Goal: Task Accomplishment & Management: Manage account settings

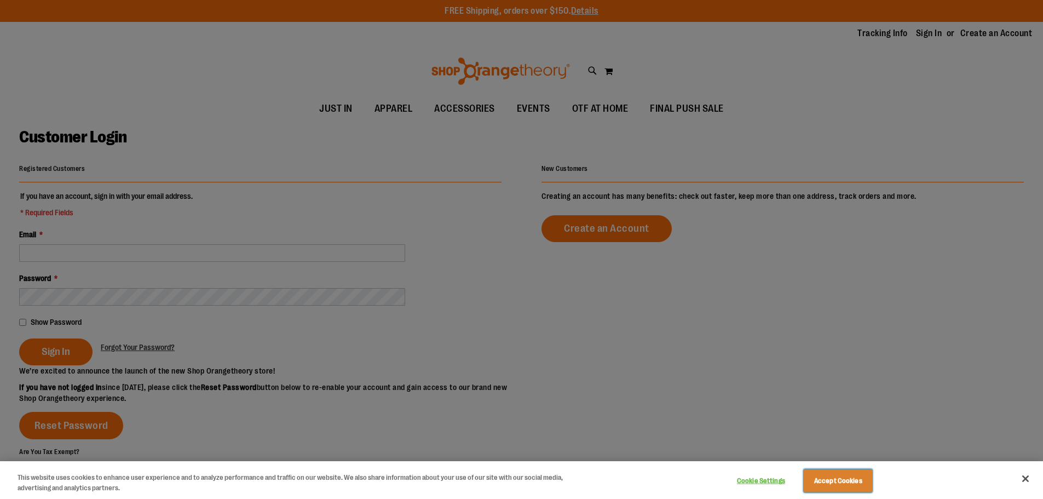
click at [832, 479] on button "Accept Cookies" at bounding box center [838, 480] width 68 height 23
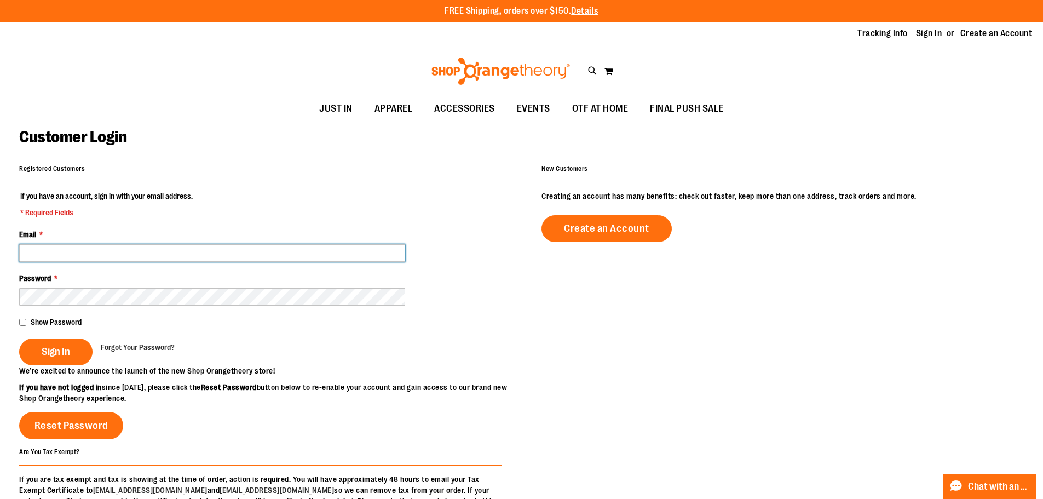
click at [203, 249] on input "Email *" at bounding box center [212, 253] width 386 height 18
drag, startPoint x: 182, startPoint y: 261, endPoint x: -2, endPoint y: 251, distance: 183.7
click at [0, 251] on html "Skip to Content The store will not work correctly when cookies are disabled. FR…" at bounding box center [521, 249] width 1043 height 499
type input "**********"
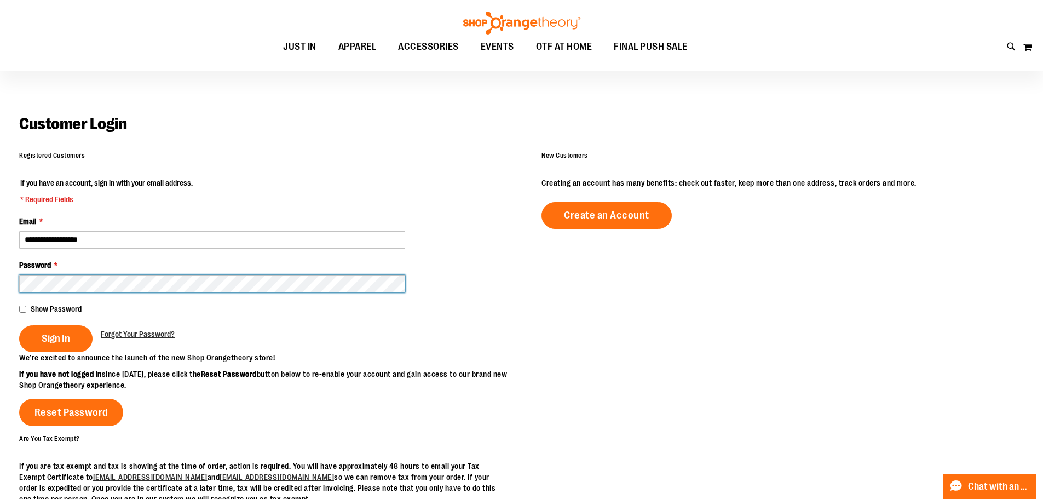
scroll to position [54, 0]
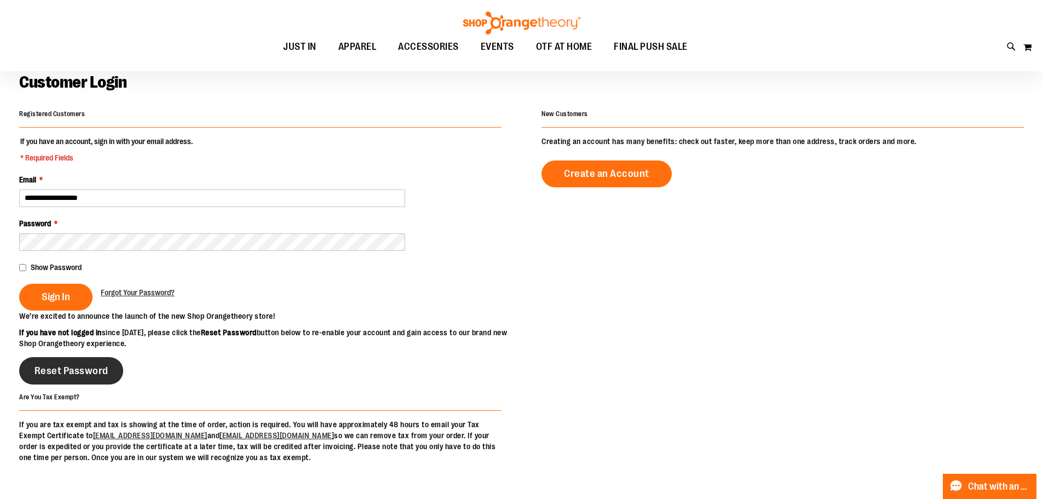
click at [80, 377] on span "Reset Password" at bounding box center [71, 371] width 74 height 12
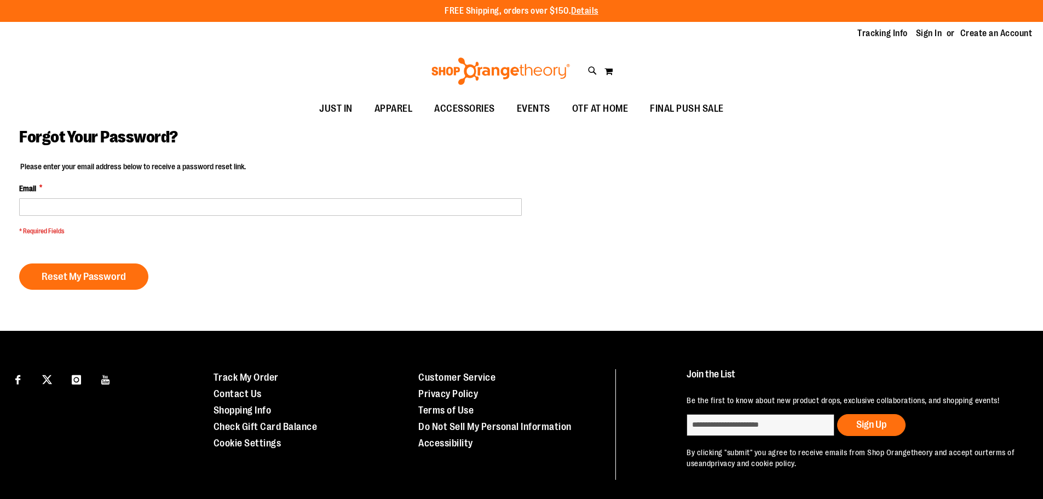
click at [136, 232] on span "* Required Fields" at bounding box center [270, 231] width 503 height 9
click at [131, 217] on fieldset "Please enter your email address below to receive a password reset link. Email *…" at bounding box center [270, 201] width 503 height 80
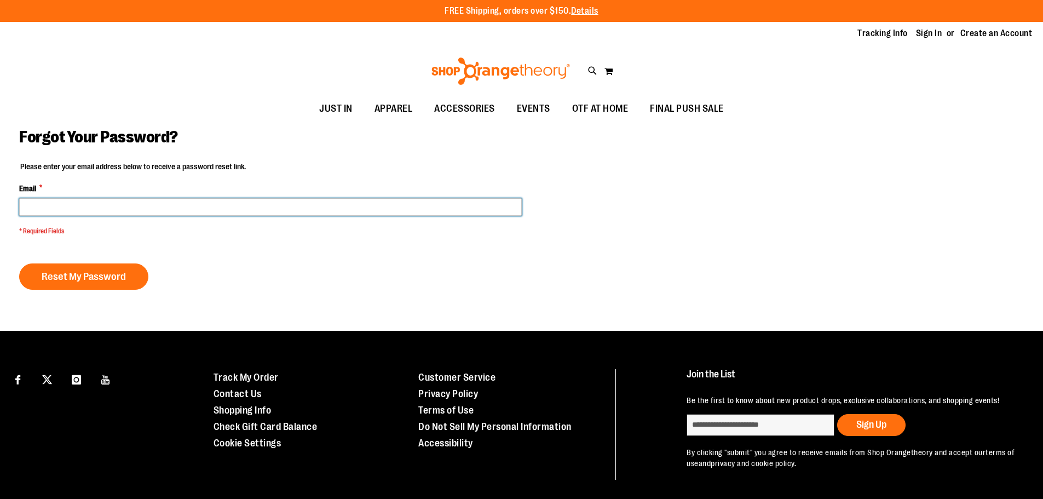
click at [131, 210] on input "Email *" at bounding box center [270, 207] width 503 height 18
type input "**********"
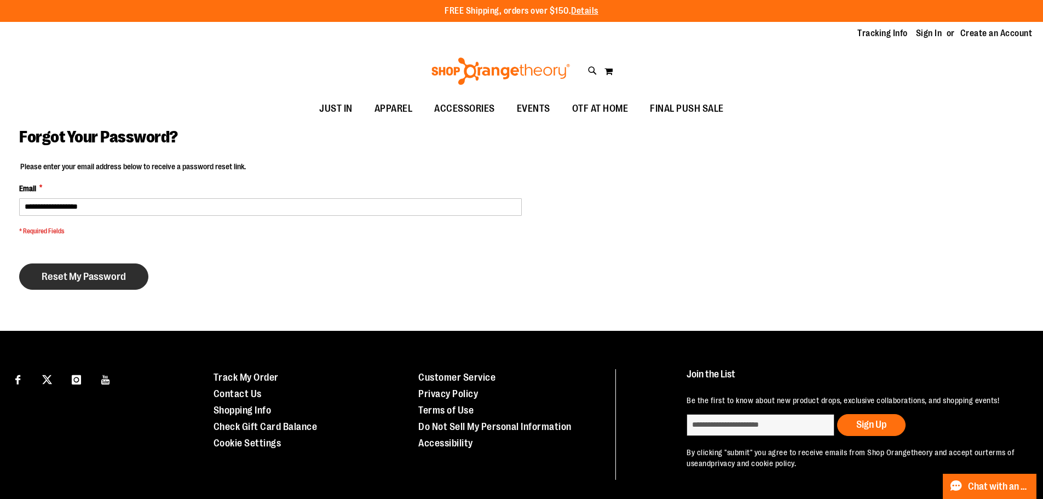
click at [102, 272] on span "Reset My Password" at bounding box center [84, 277] width 84 height 12
